Goal: Task Accomplishment & Management: Complete application form

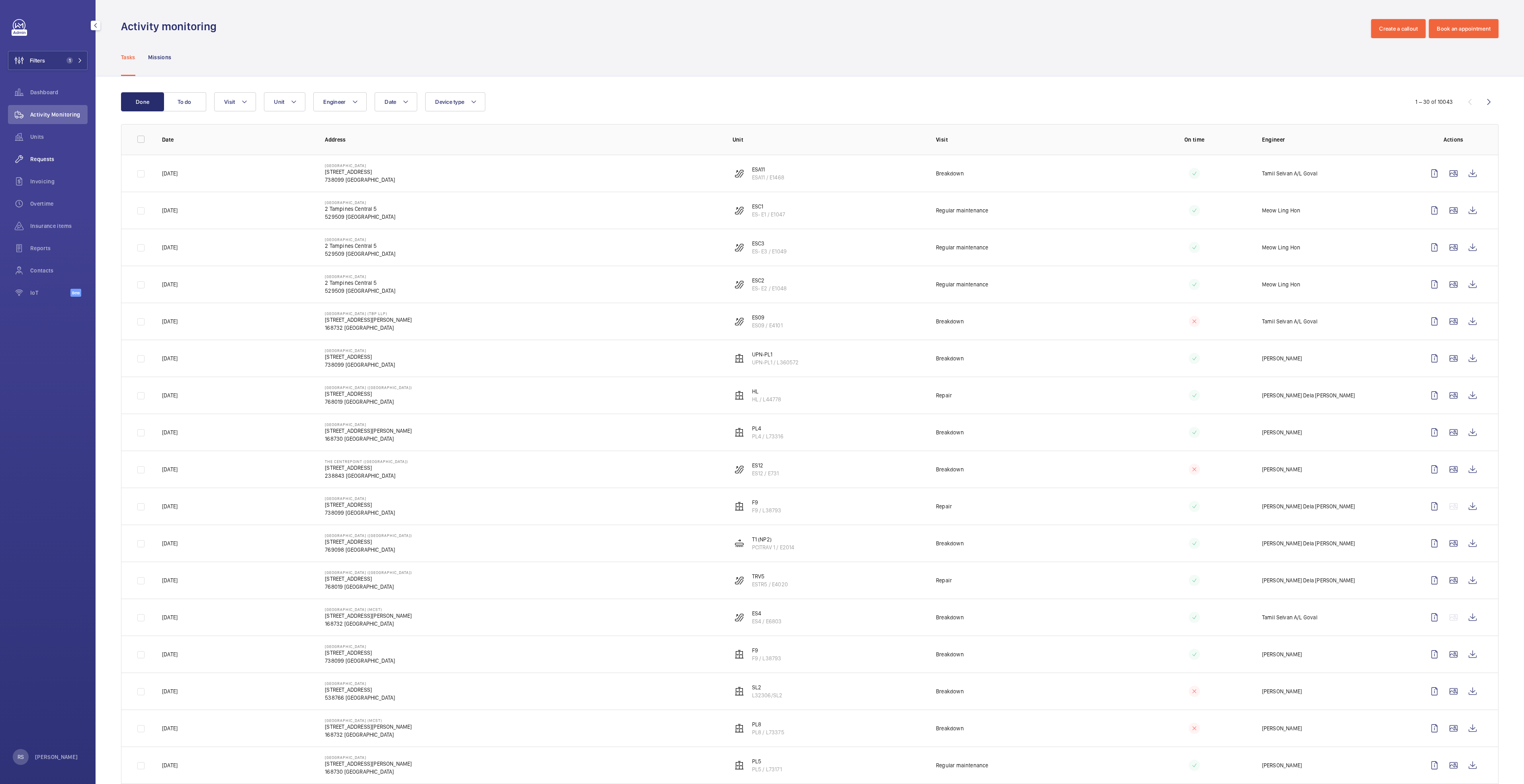
click at [35, 160] on span "Requests" at bounding box center [59, 158] width 57 height 8
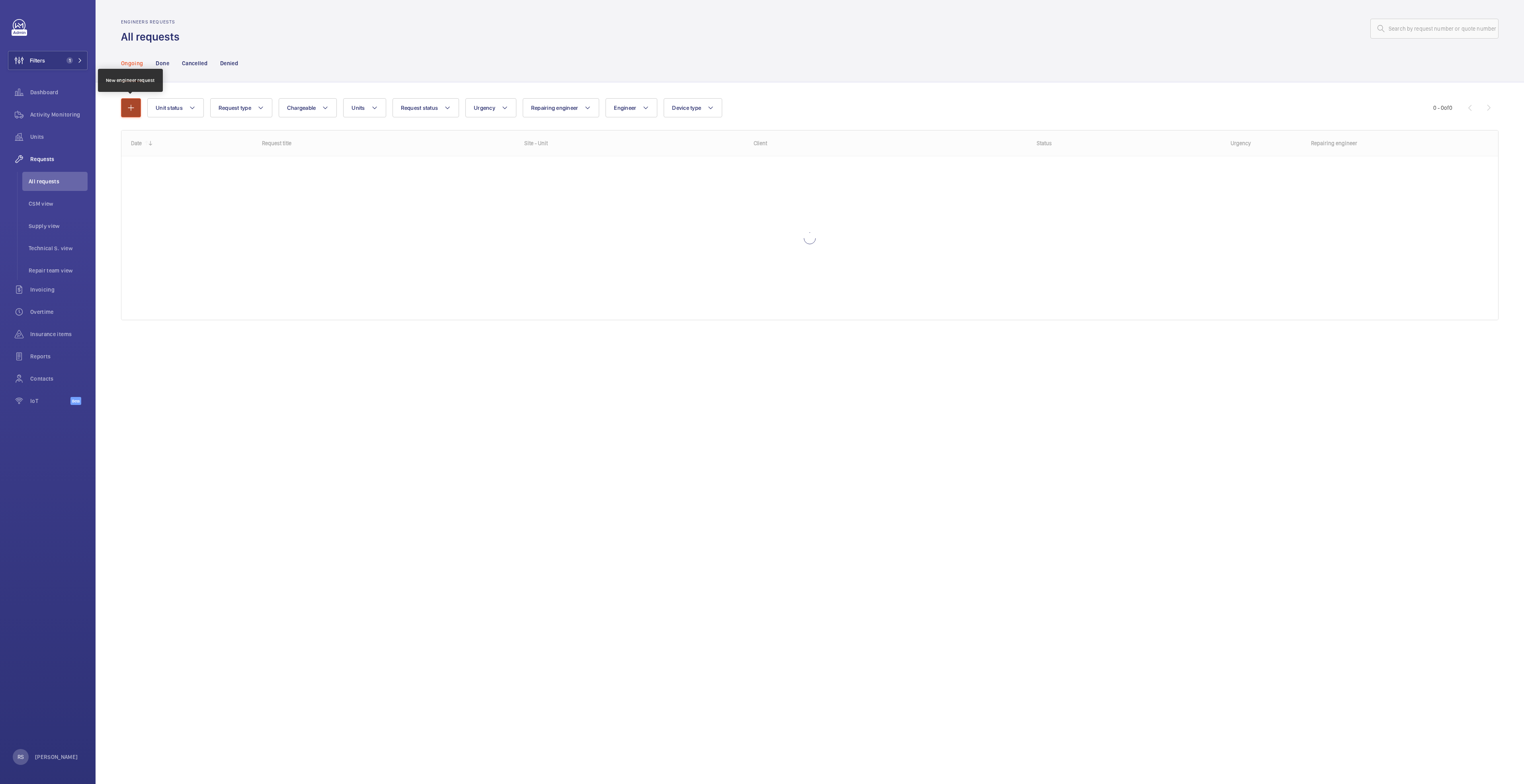
click at [130, 109] on mat-icon "button" at bounding box center [131, 108] width 9 height 9
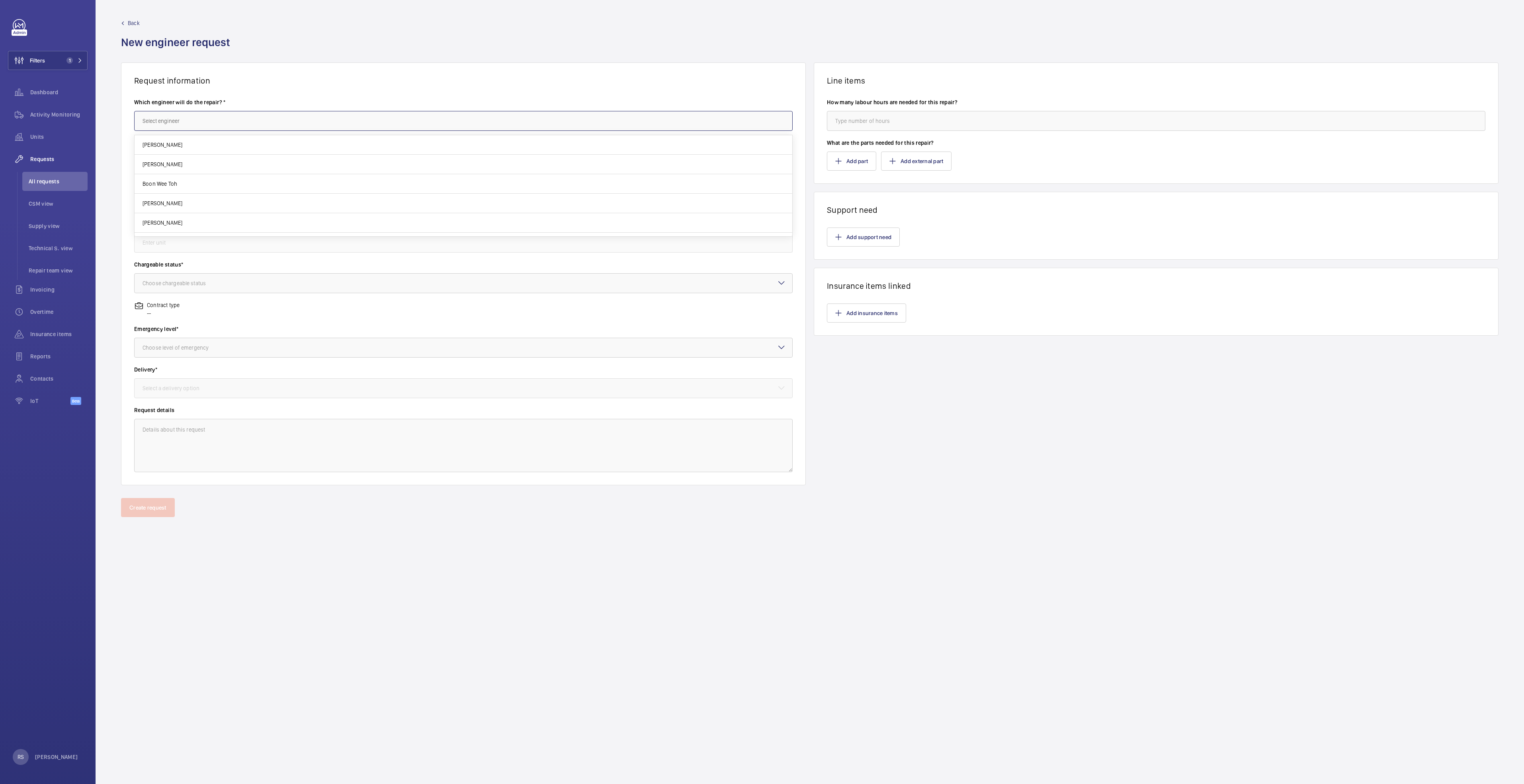
click at [185, 125] on input "text" at bounding box center [463, 121] width 658 height 20
click at [162, 141] on span "[PERSON_NAME]" at bounding box center [162, 144] width 40 height 8
type input "[PERSON_NAME]"
drag, startPoint x: 162, startPoint y: 165, endPoint x: 154, endPoint y: 159, distance: 10.0
click at [157, 161] on input "text" at bounding box center [463, 161] width 658 height 20
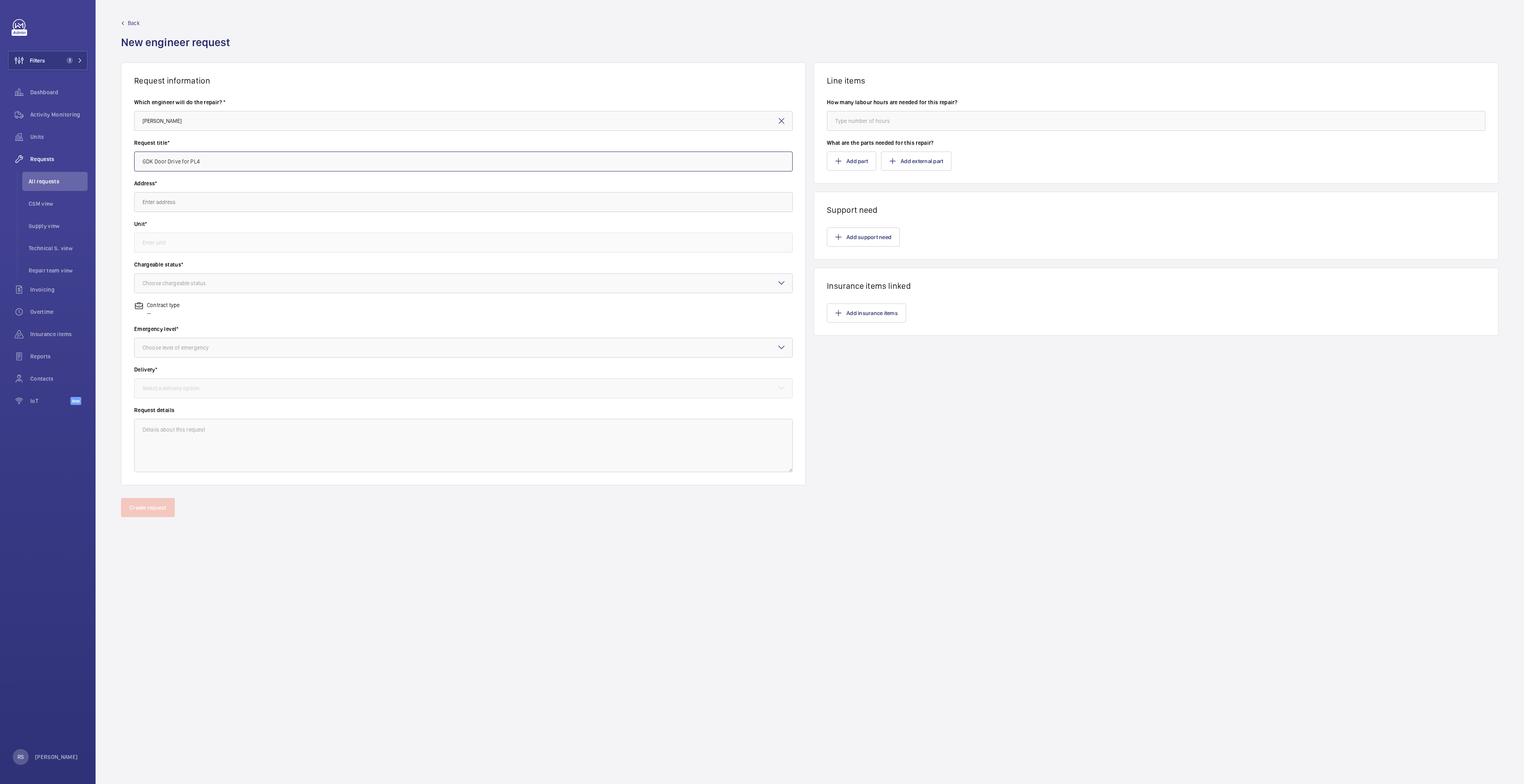
type input "GDK Door Drive for PL4"
click at [257, 192] on wm-front-autocomplete-dropdown-select "Address*" at bounding box center [463, 195] width 658 height 33
click at [264, 200] on input "text" at bounding box center [463, 202] width 658 height 20
click at [234, 227] on span "[GEOGRAPHIC_DATA][STREET_ADDRESS]" at bounding box center [191, 225] width 97 height 8
type input "[GEOGRAPHIC_DATA][STREET_ADDRESS]"
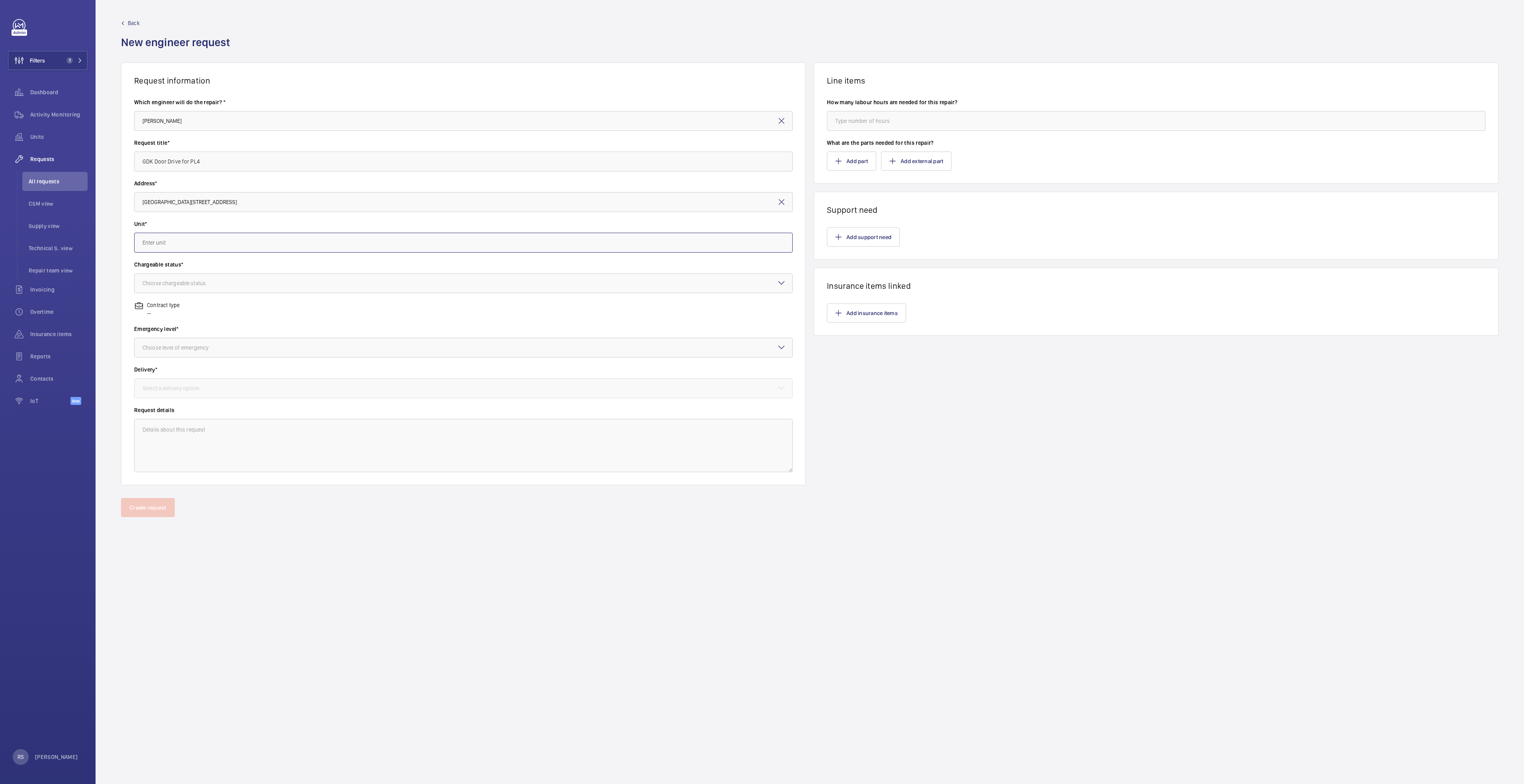
click at [221, 245] on input "text" at bounding box center [463, 243] width 658 height 20
click at [156, 348] on span "PL4 / L73316 - PL4" at bounding box center [165, 344] width 46 height 8
type input "PL4 / L73316 - PL4"
click at [188, 276] on div at bounding box center [463, 283] width 658 height 19
click at [186, 326] on span "Non chargeable" at bounding box center [463, 326] width 642 height 8
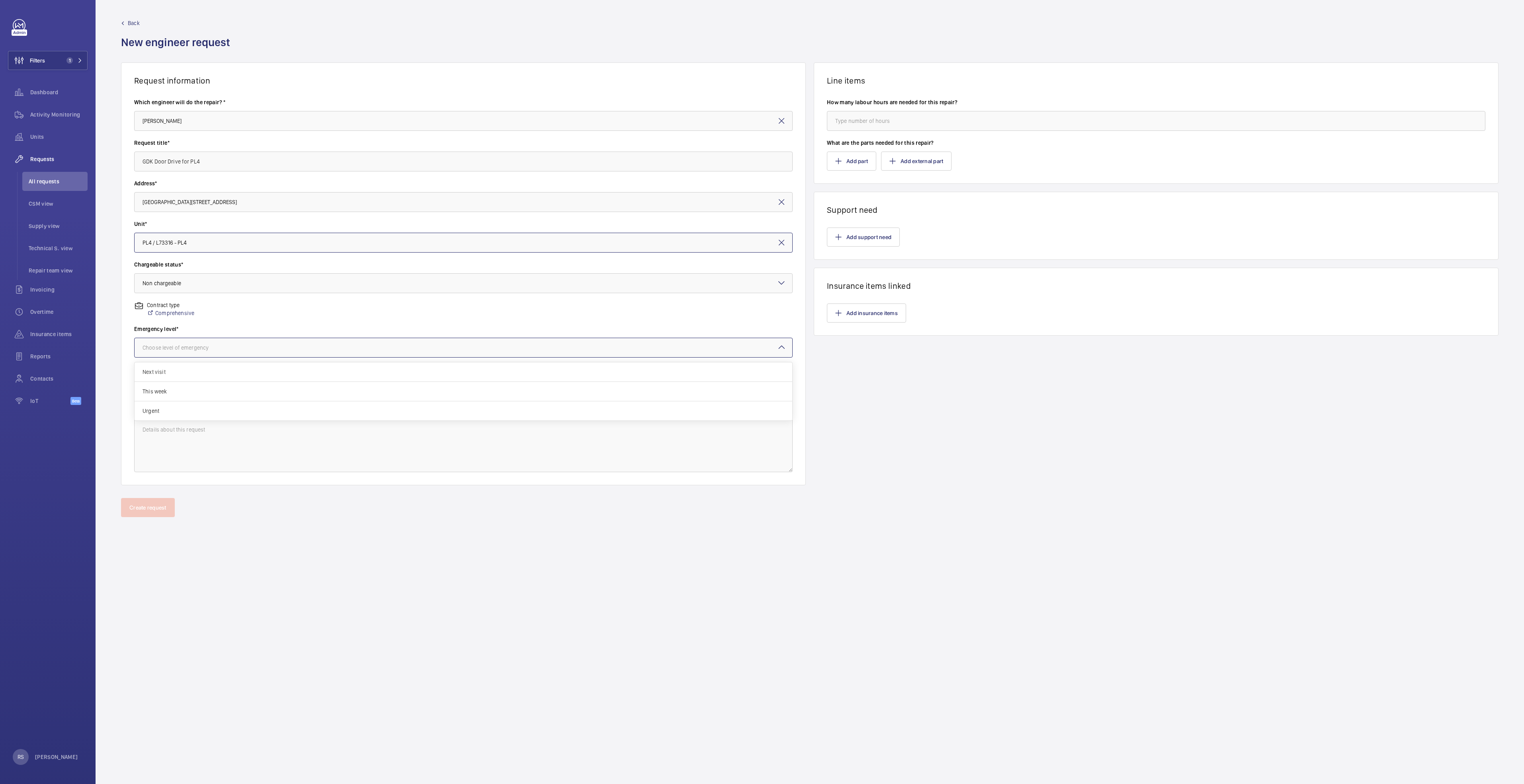
click at [185, 346] on div "Choose level of emergency" at bounding box center [185, 347] width 86 height 8
click at [178, 412] on span "Urgent" at bounding box center [463, 410] width 642 height 8
click at [176, 385] on div "Select a delivery option" at bounding box center [181, 388] width 77 height 8
click at [180, 435] on span "On site" at bounding box center [463, 432] width 642 height 8
click at [873, 122] on input "number" at bounding box center [1156, 121] width 658 height 20
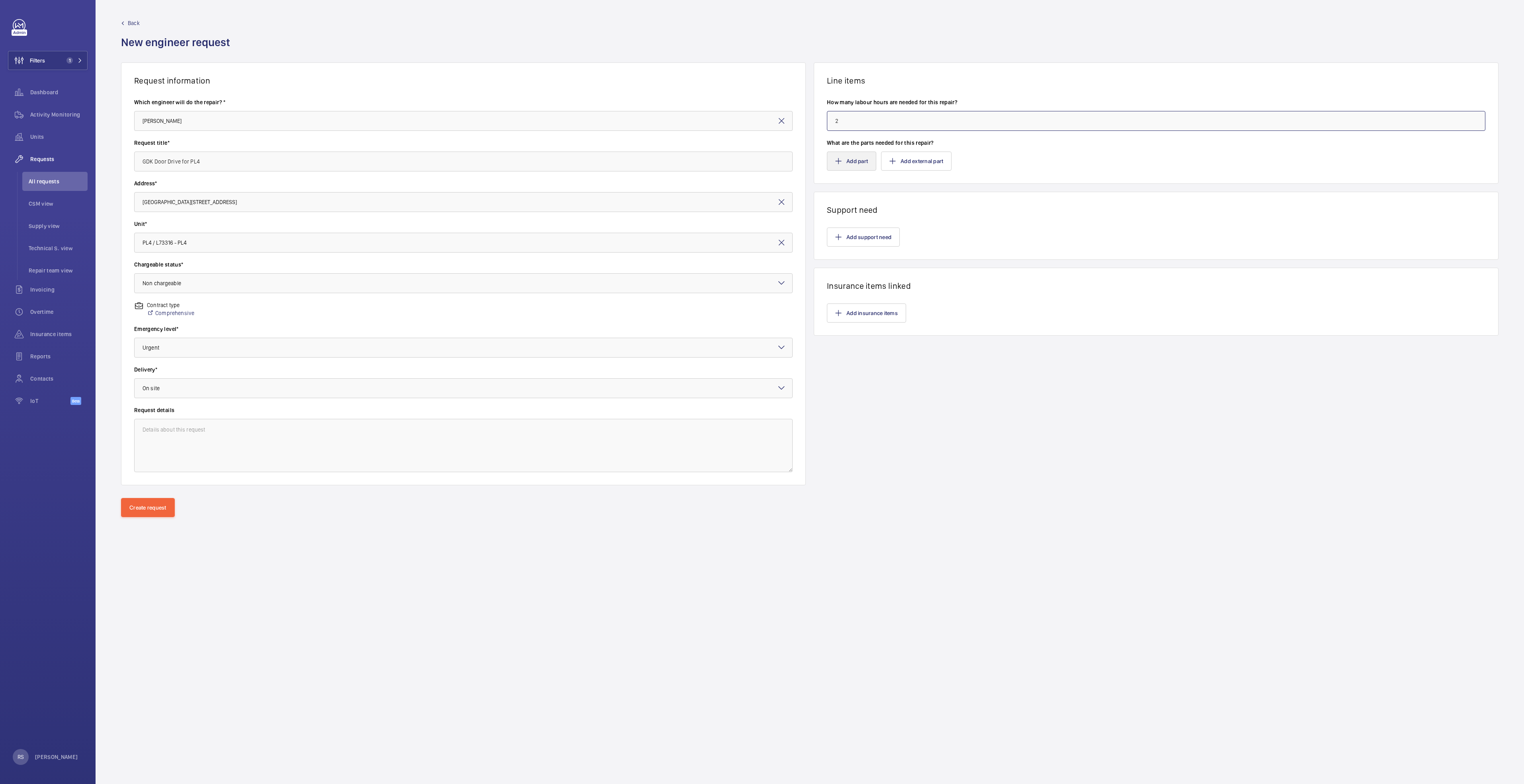
type input "2"
click at [854, 163] on button "Add part" at bounding box center [851, 161] width 49 height 19
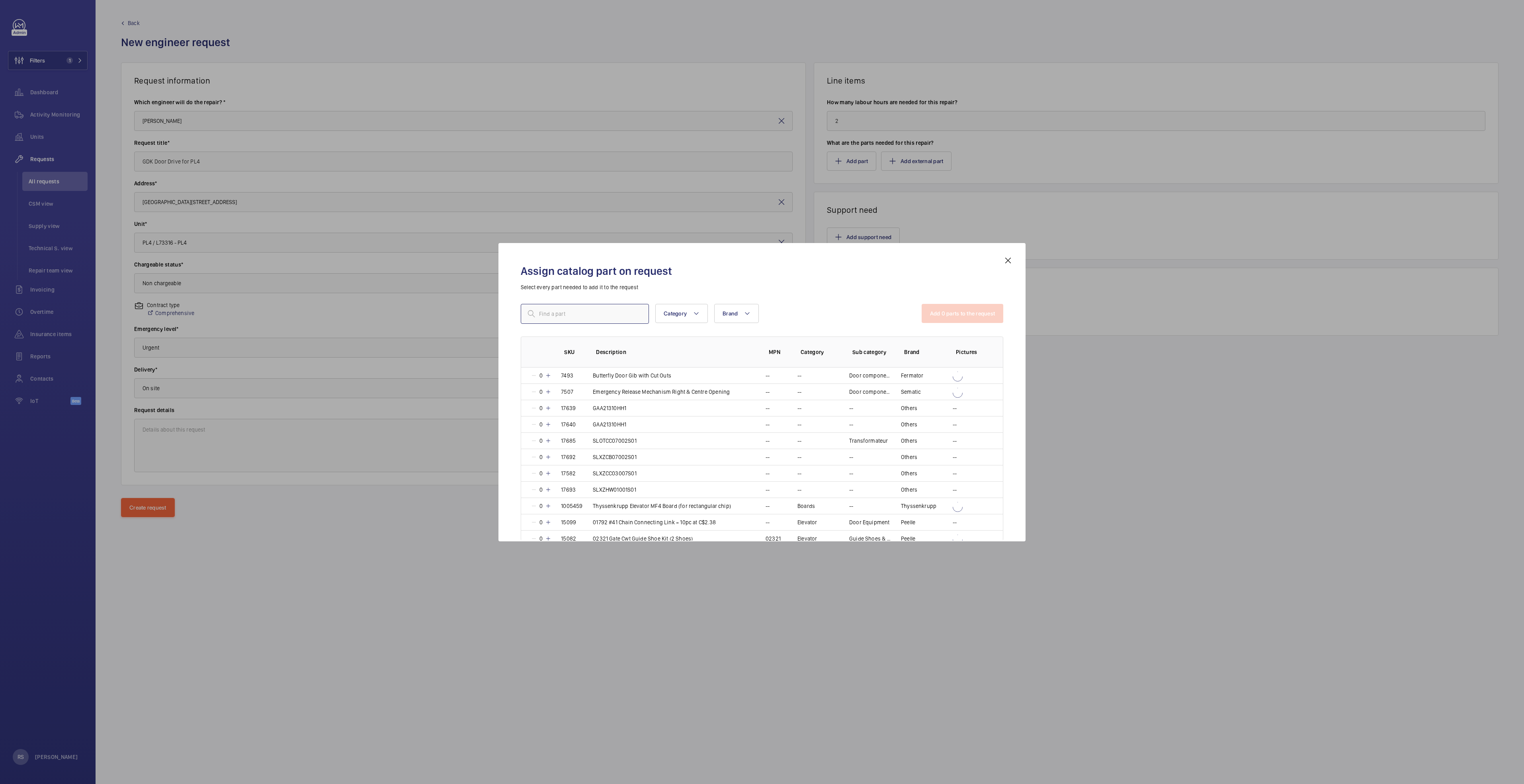
click at [589, 311] on input "text" at bounding box center [585, 314] width 128 height 20
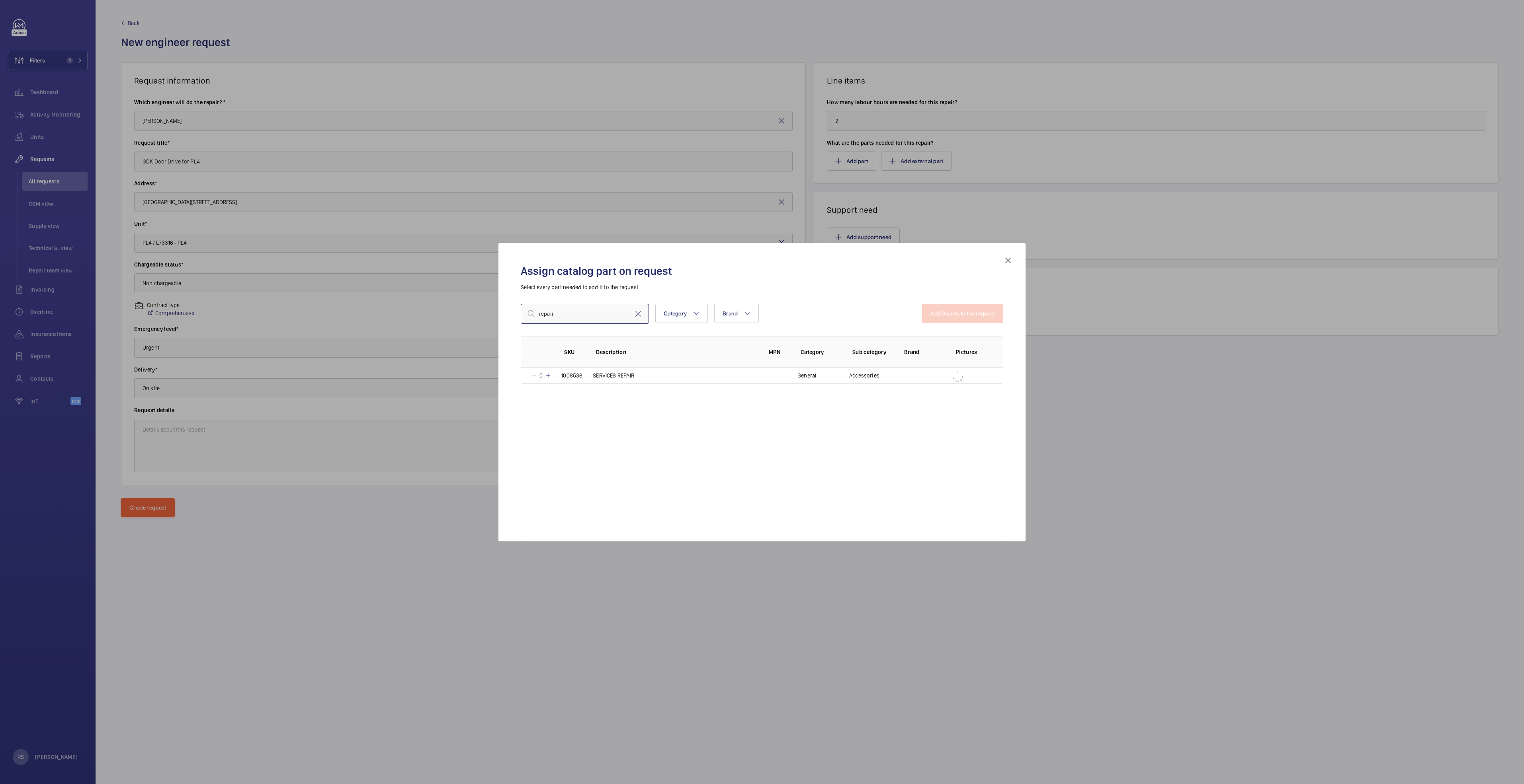
type input "repair"
drag, startPoint x: 1006, startPoint y: 259, endPoint x: 997, endPoint y: 256, distance: 9.5
click at [1006, 259] on mat-icon at bounding box center [1008, 261] width 9 height 9
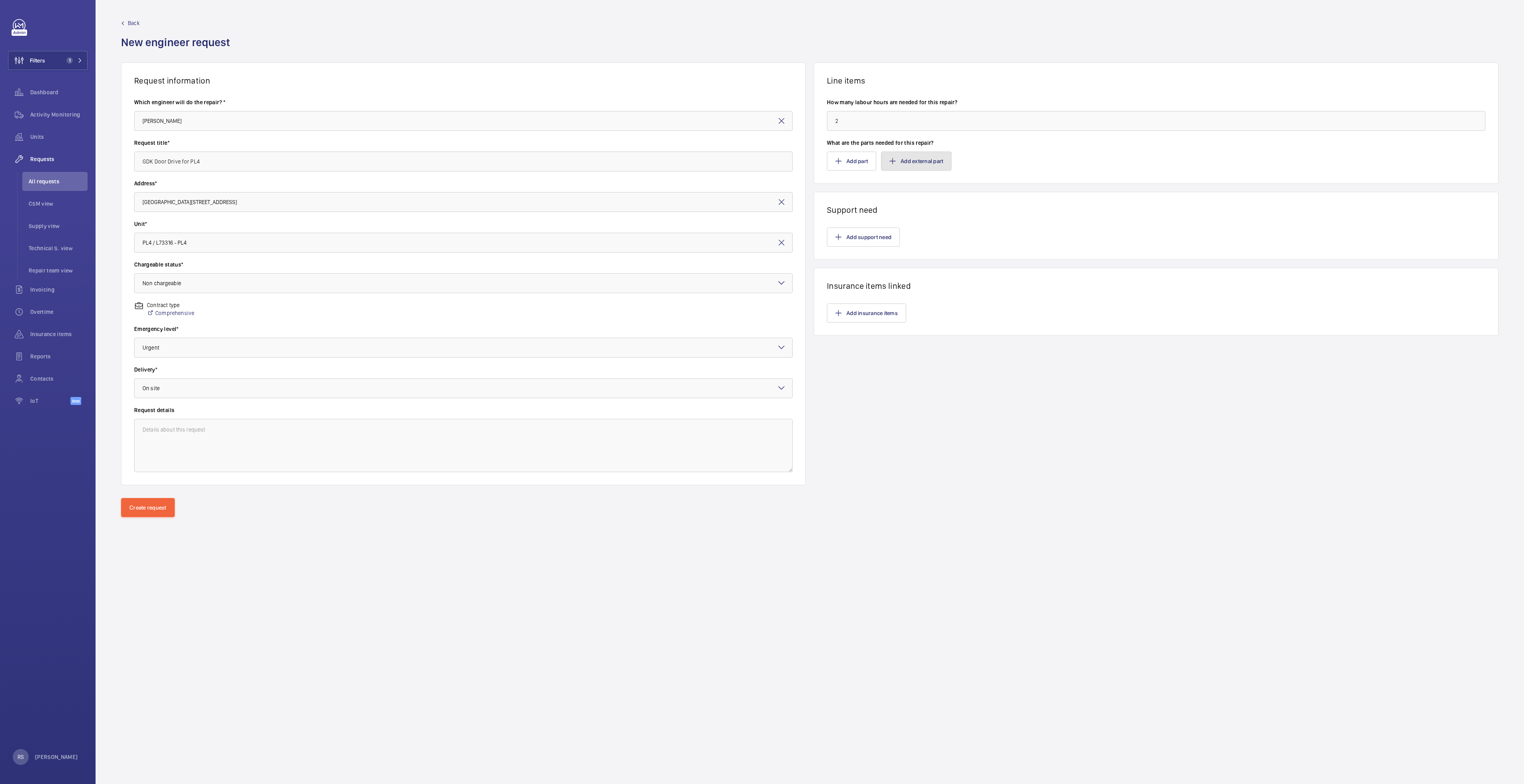
click at [910, 160] on button "Add external part" at bounding box center [916, 161] width 70 height 19
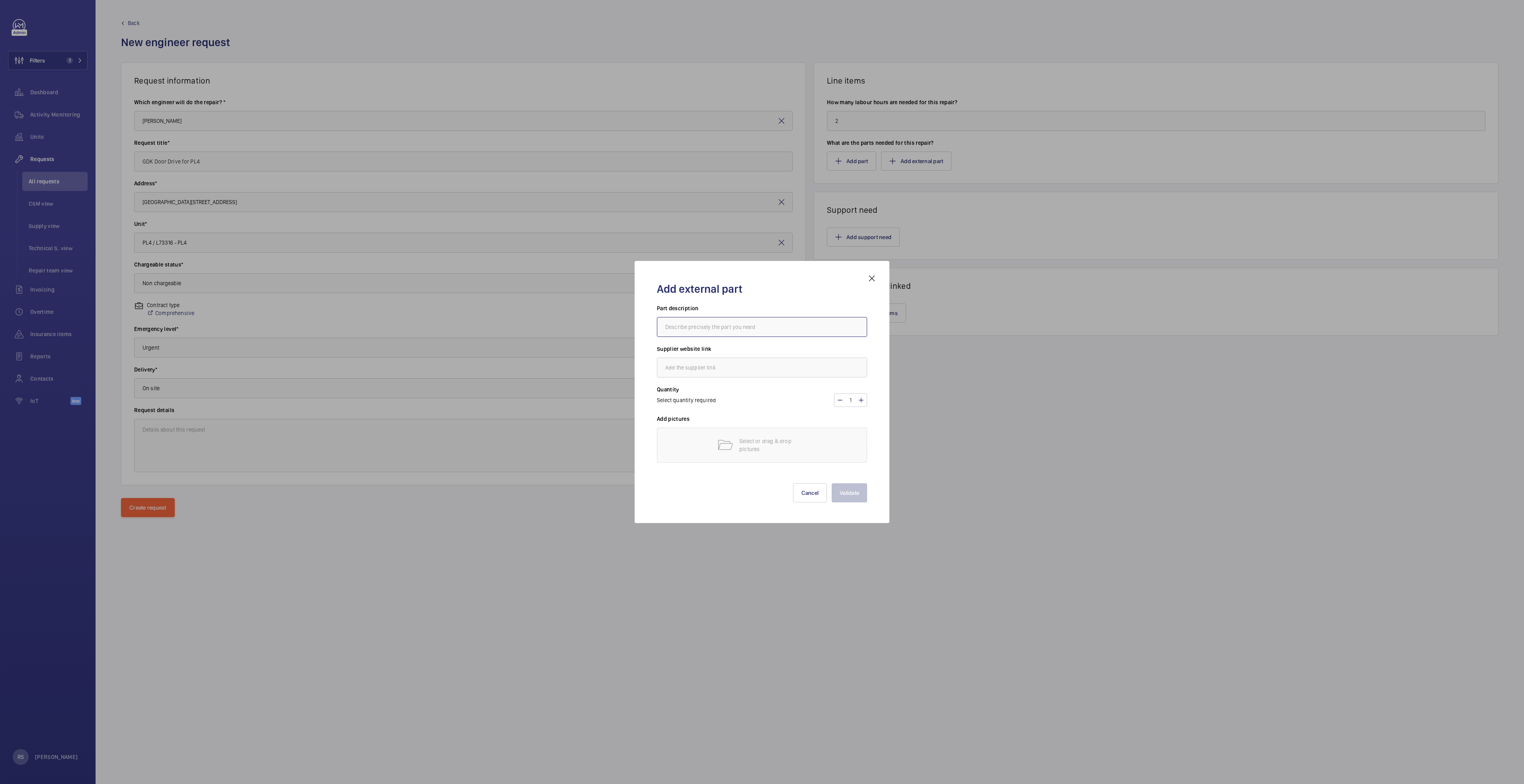
click at [713, 329] on input "text" at bounding box center [761, 327] width 210 height 20
type input "GDK door operator"
click at [736, 365] on input "text" at bounding box center [761, 368] width 210 height 20
type input "[EMAIL_ADDRESS][DOMAIN_NAME]"
click at [752, 443] on p "Select or drag & drop pictures" at bounding box center [773, 445] width 67 height 16
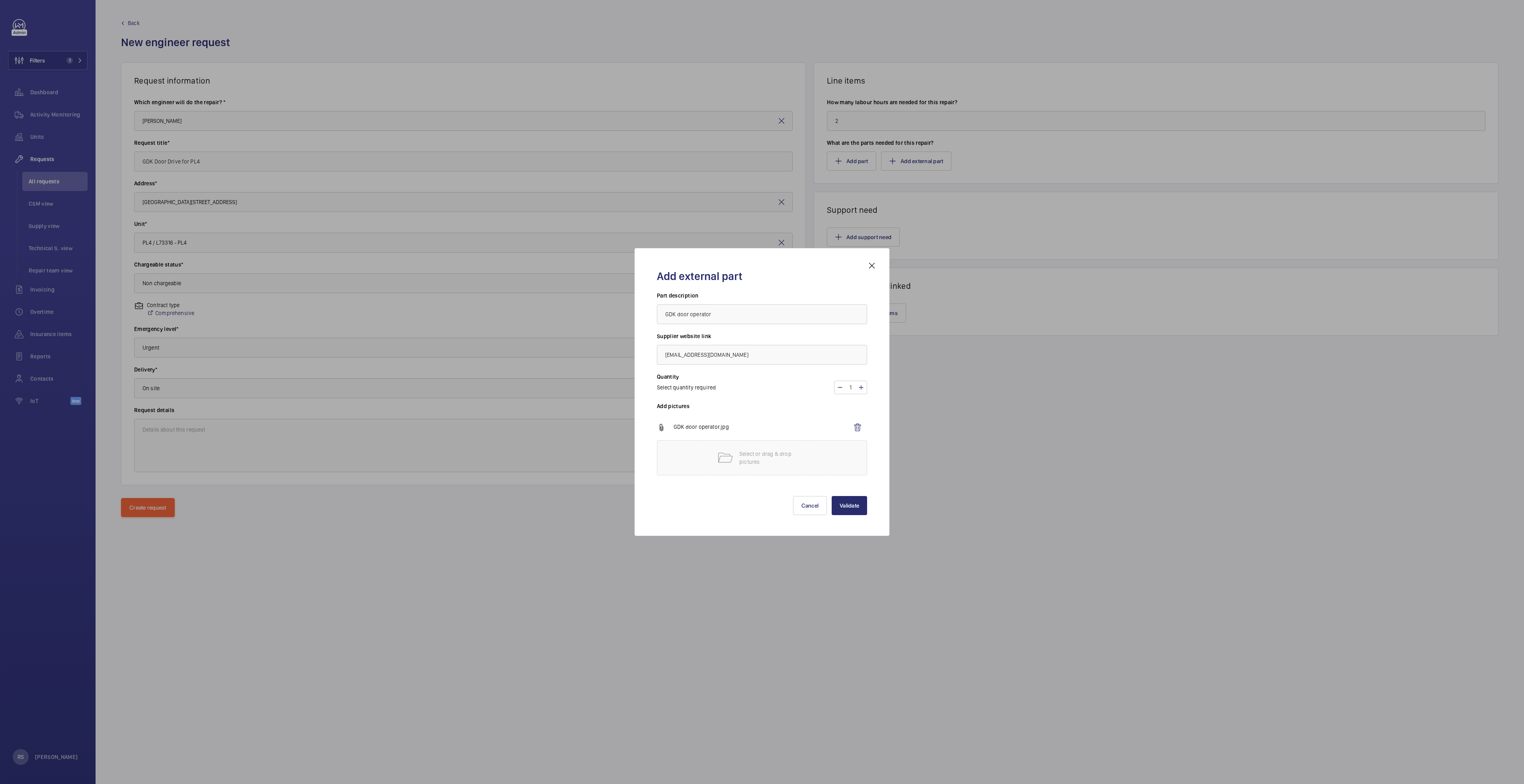
click at [659, 426] on mat-icon at bounding box center [661, 427] width 9 height 9
click at [848, 501] on button "Validate" at bounding box center [850, 506] width 35 height 19
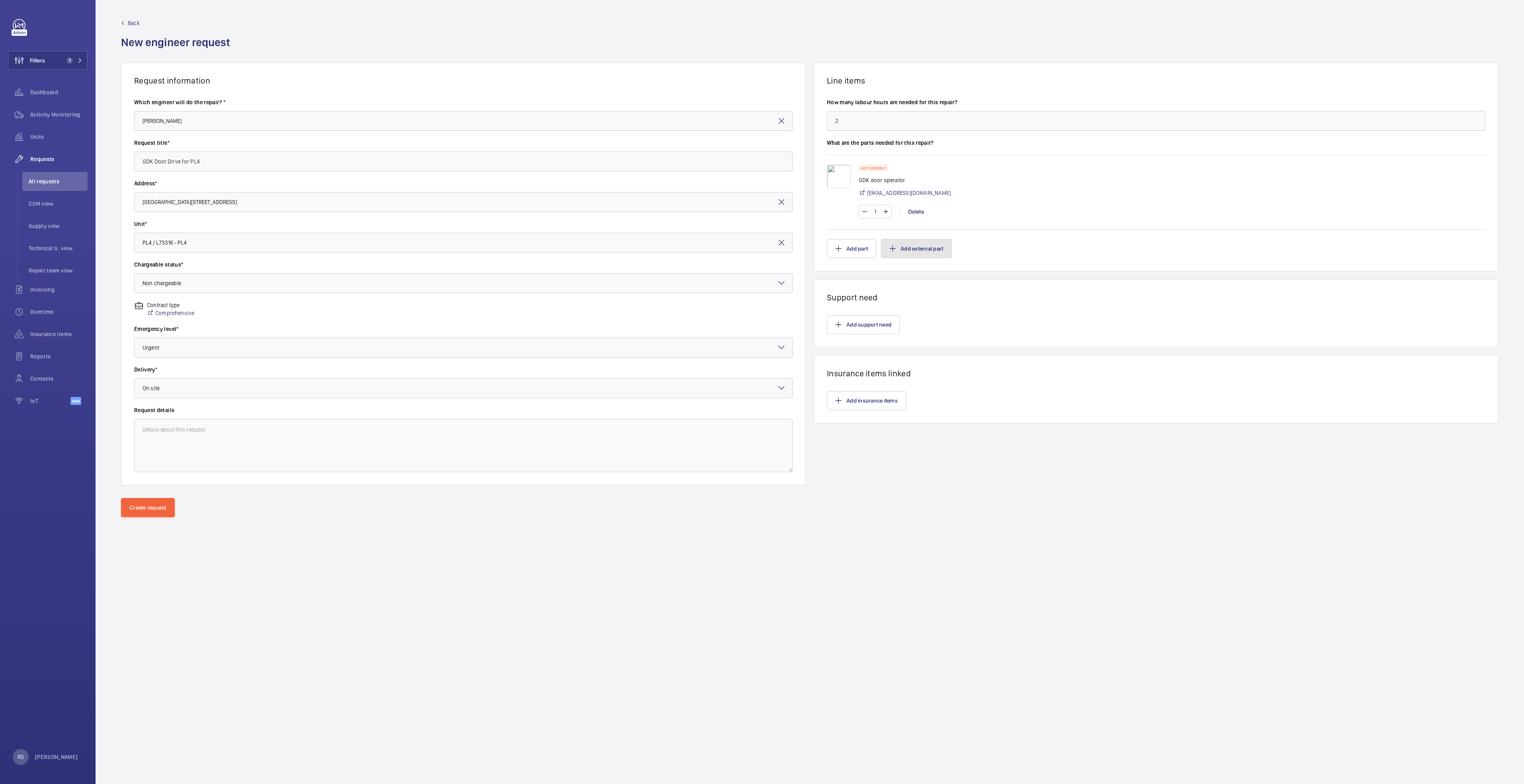
click at [936, 250] on button "Add external part" at bounding box center [916, 248] width 70 height 19
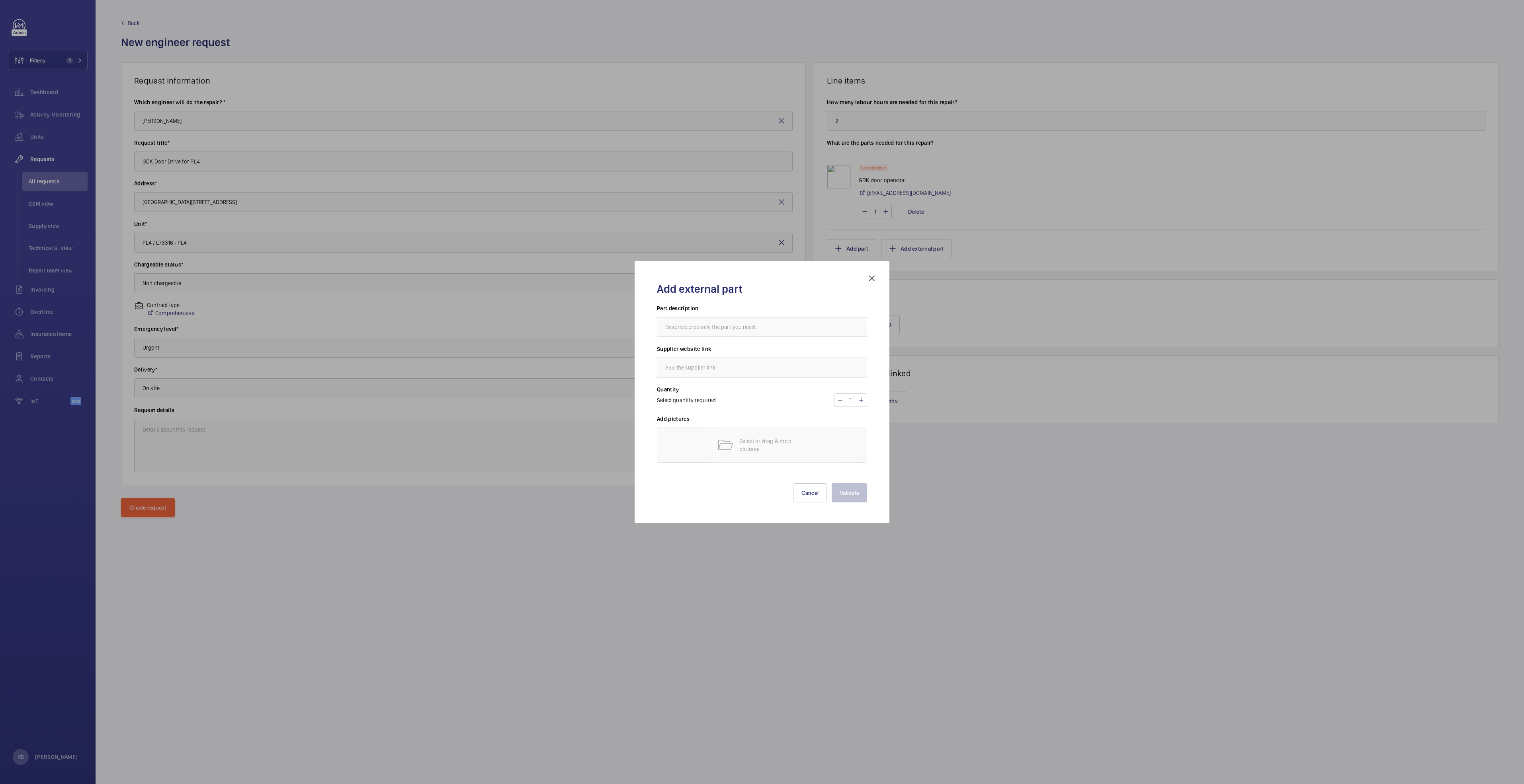
click at [1024, 280] on div at bounding box center [762, 392] width 1524 height 784
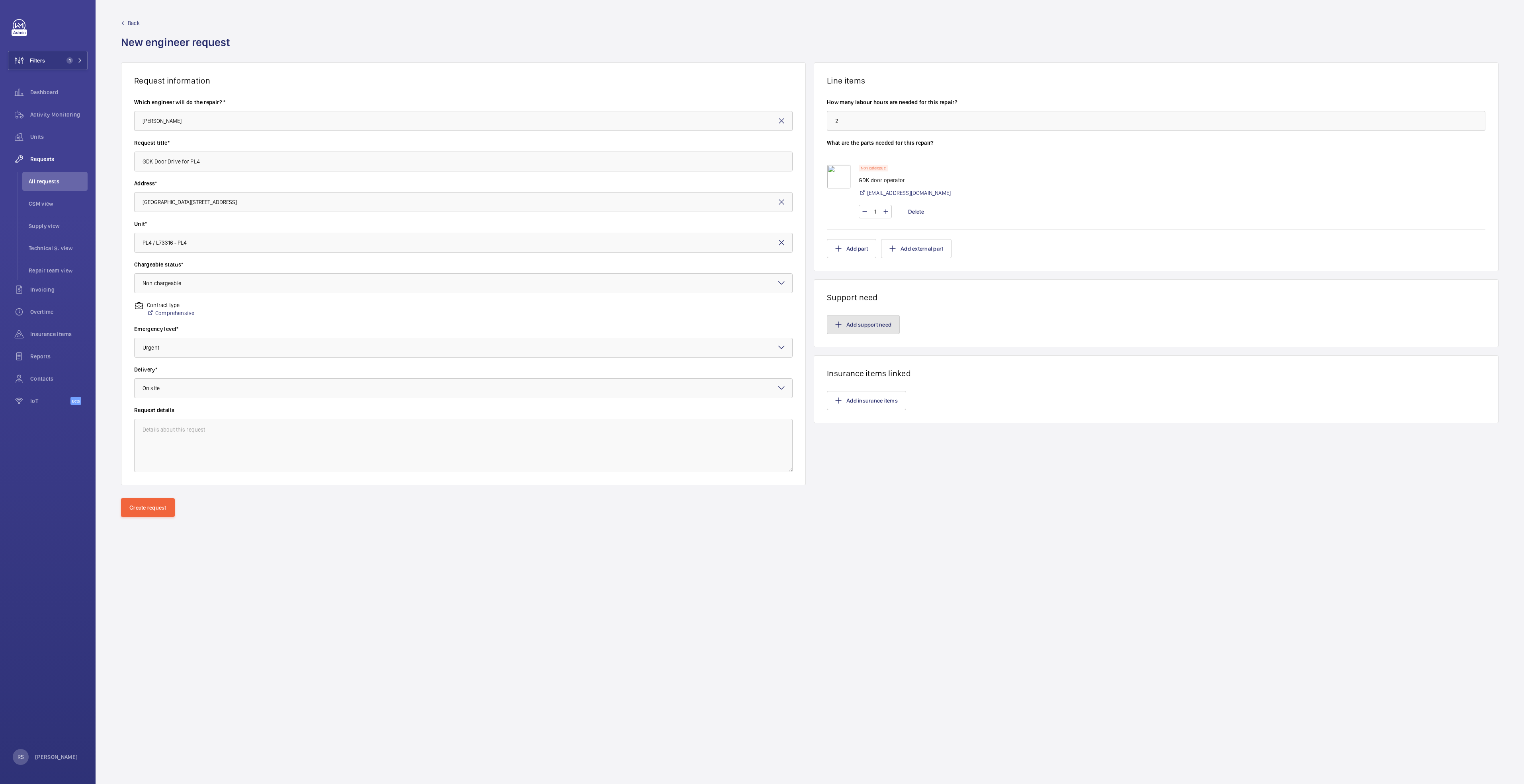
click at [857, 325] on button "Add support need" at bounding box center [863, 325] width 73 height 19
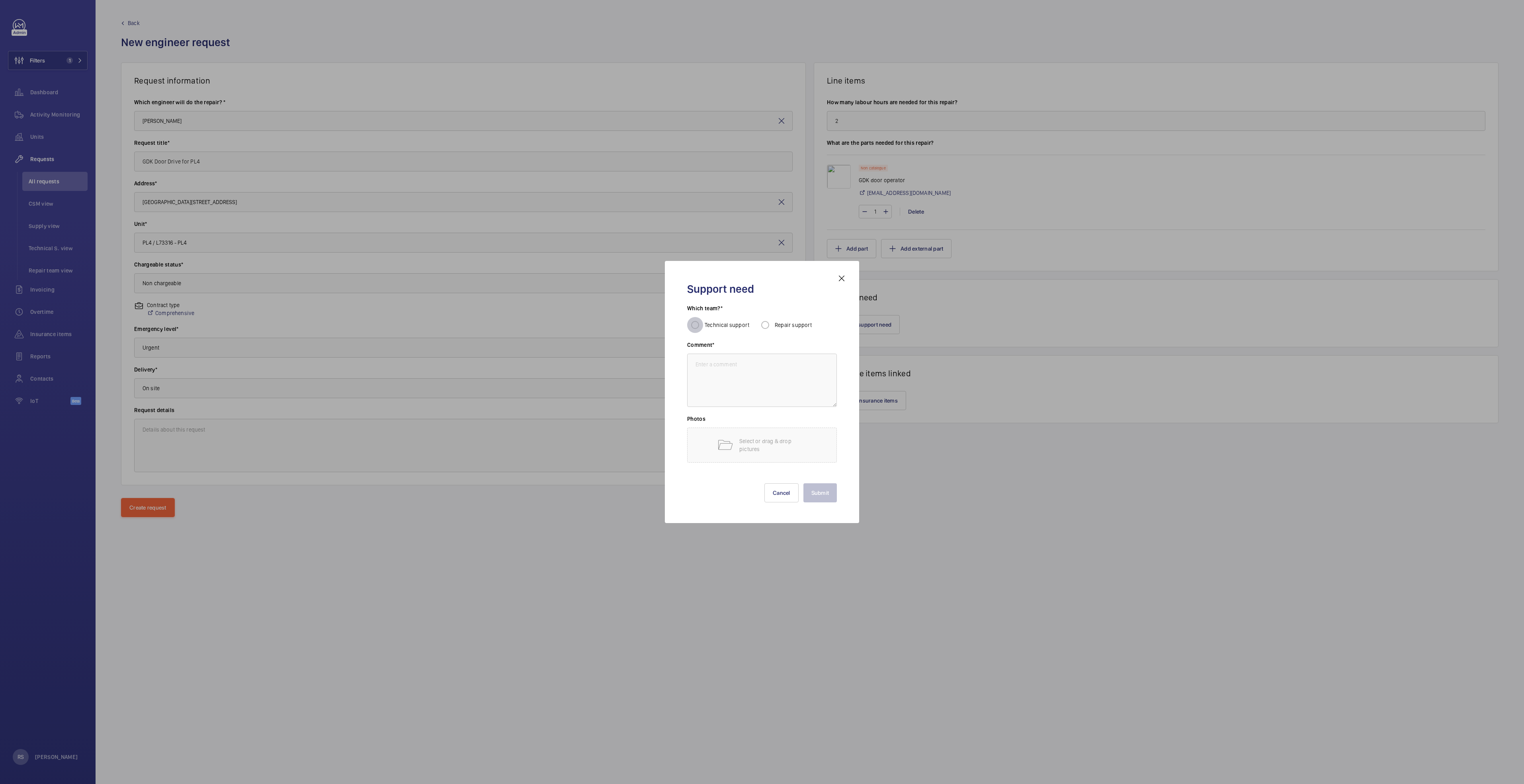
click at [701, 326] on input "Technical support" at bounding box center [695, 325] width 16 height 16
radio input "true"
click at [745, 373] on textarea at bounding box center [761, 380] width 150 height 53
type textarea "Replacement and calibration of GDK Door Drive"
click at [728, 445] on mat-icon at bounding box center [725, 445] width 16 height 16
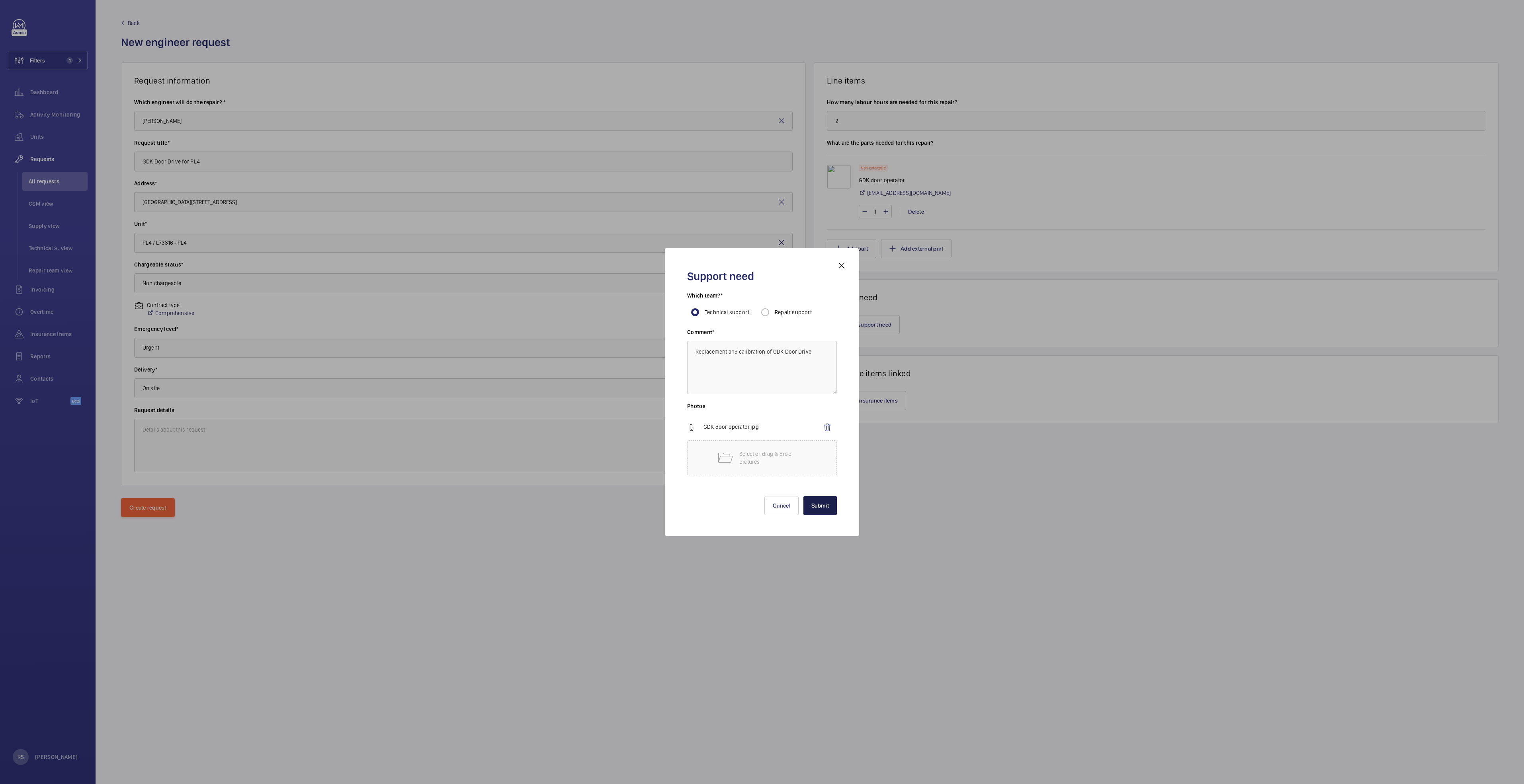
drag, startPoint x: 822, startPoint y: 509, endPoint x: 818, endPoint y: 506, distance: 5.0
click at [822, 508] on button "Submit" at bounding box center [820, 506] width 34 height 19
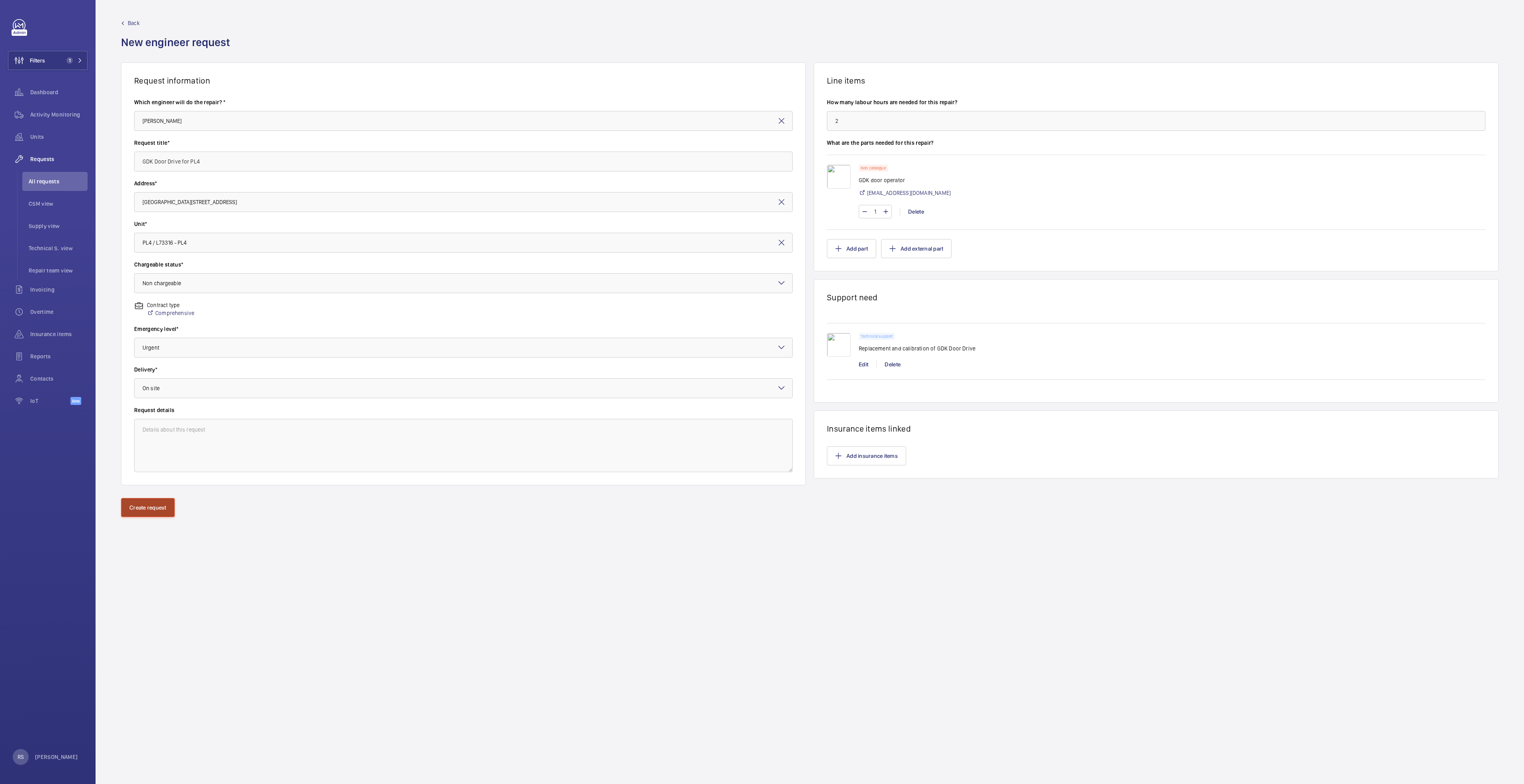
click at [157, 509] on button "Create request" at bounding box center [148, 508] width 54 height 19
